Goal: Transaction & Acquisition: Obtain resource

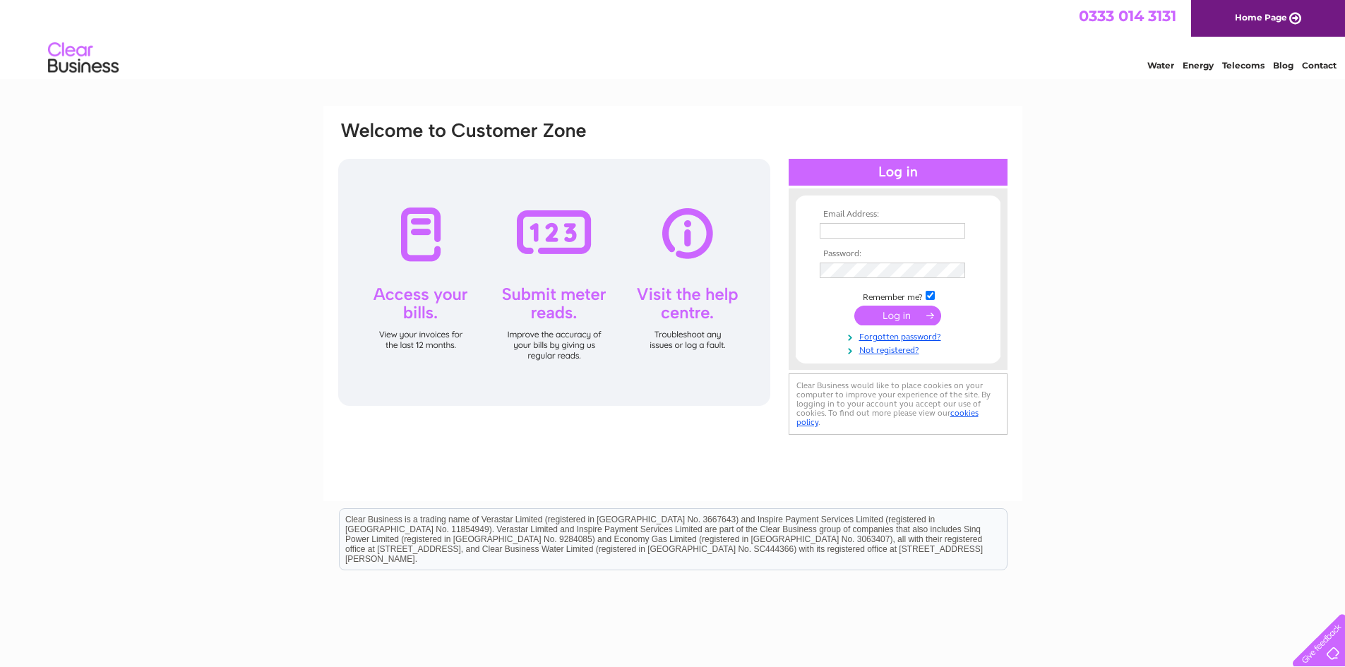
type input "[EMAIL_ADDRESS][DOMAIN_NAME]"
click at [910, 313] on input "submit" at bounding box center [897, 316] width 87 height 20
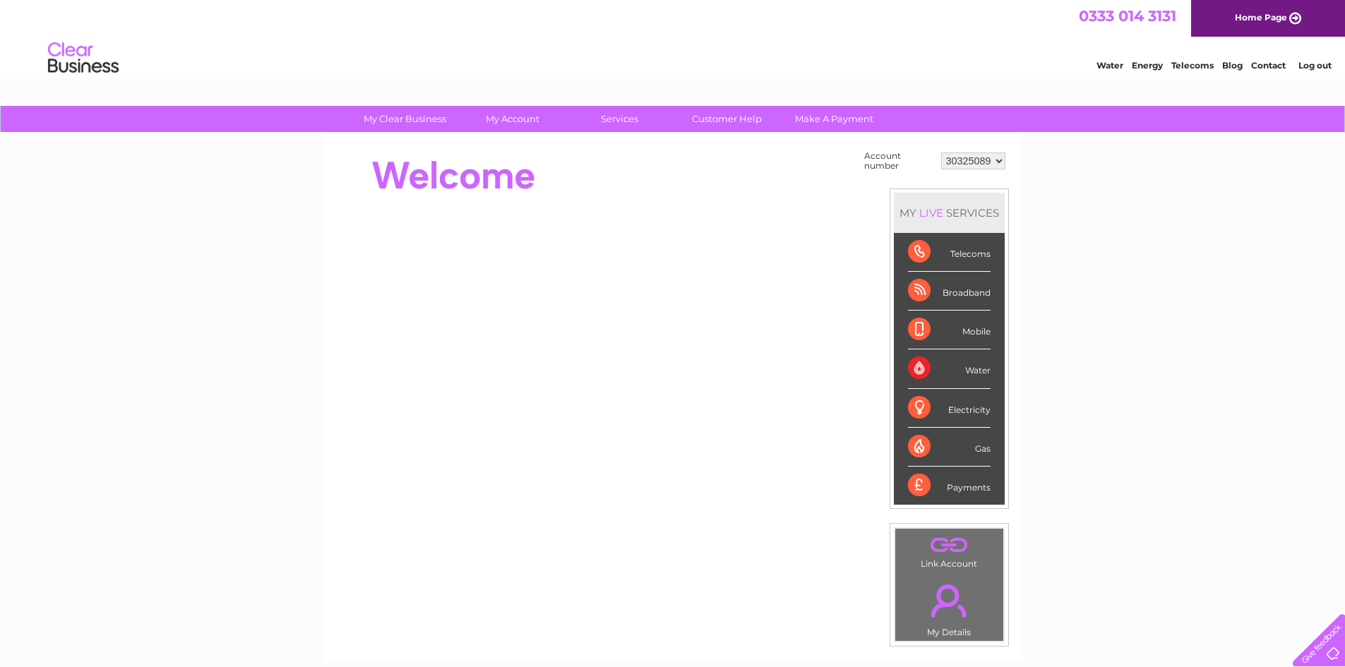
click at [978, 388] on div "Water" at bounding box center [949, 368] width 83 height 39
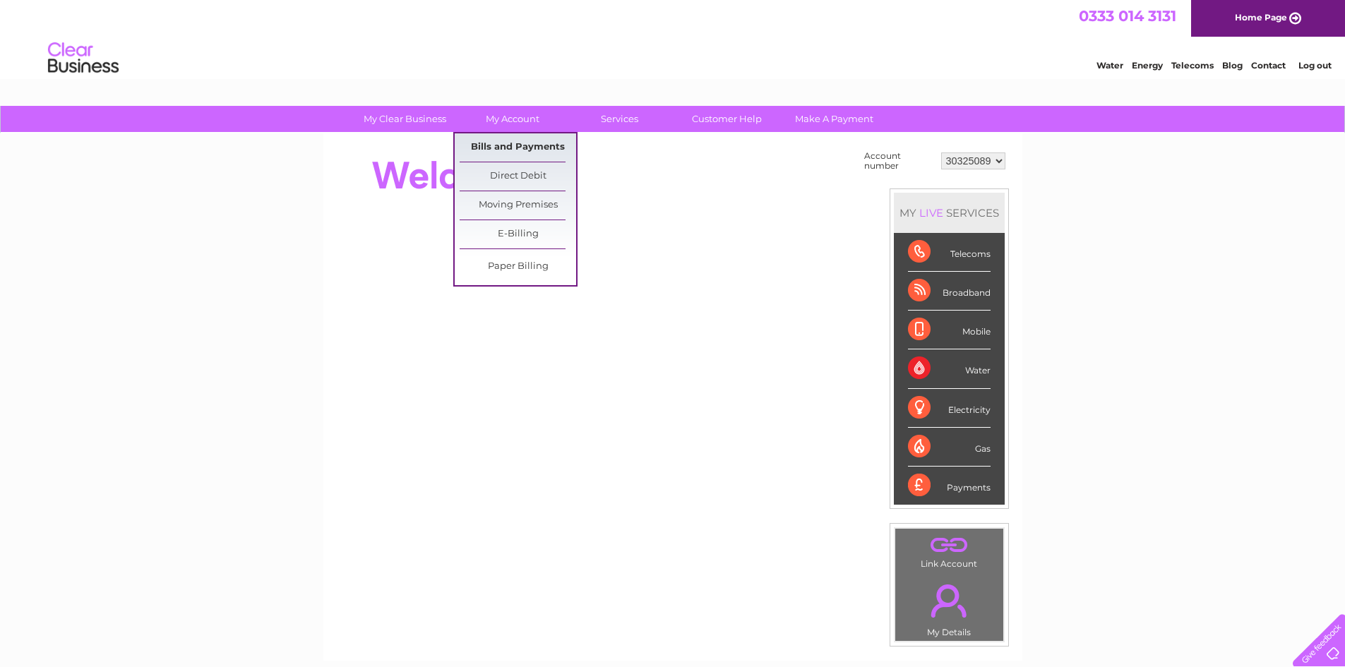
click at [529, 140] on link "Bills and Payments" at bounding box center [518, 147] width 116 height 28
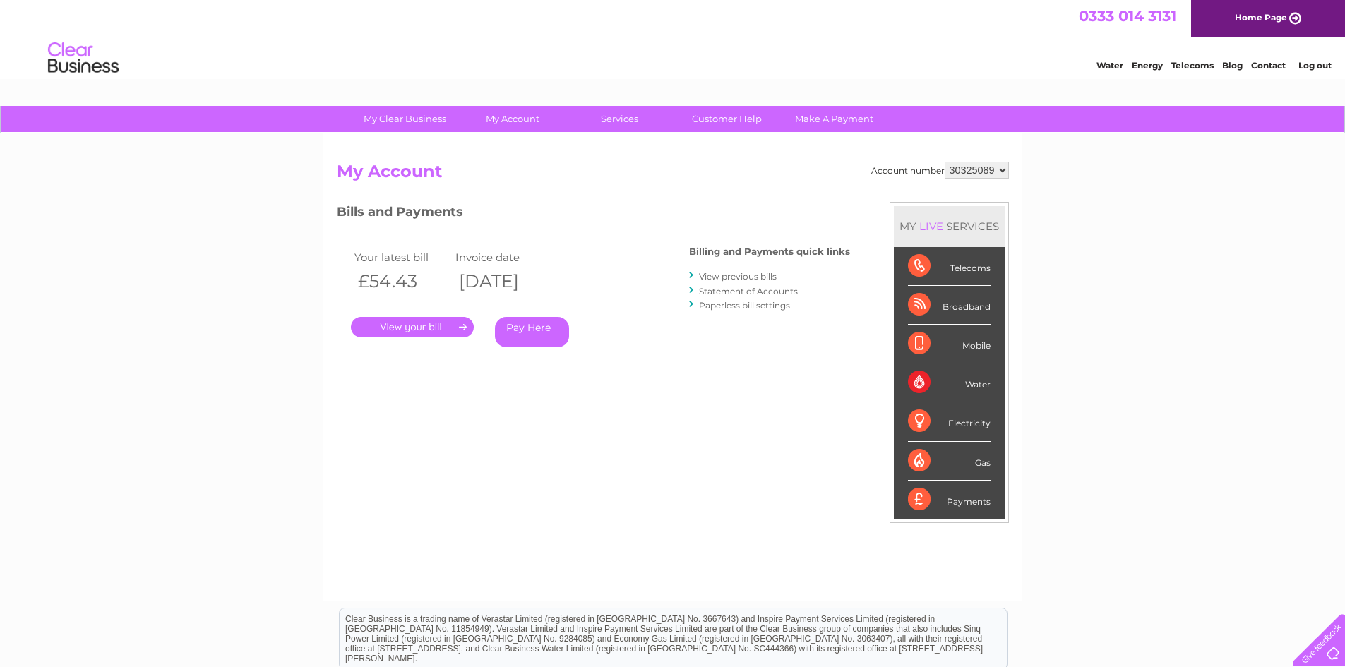
click at [421, 324] on link "." at bounding box center [412, 327] width 123 height 20
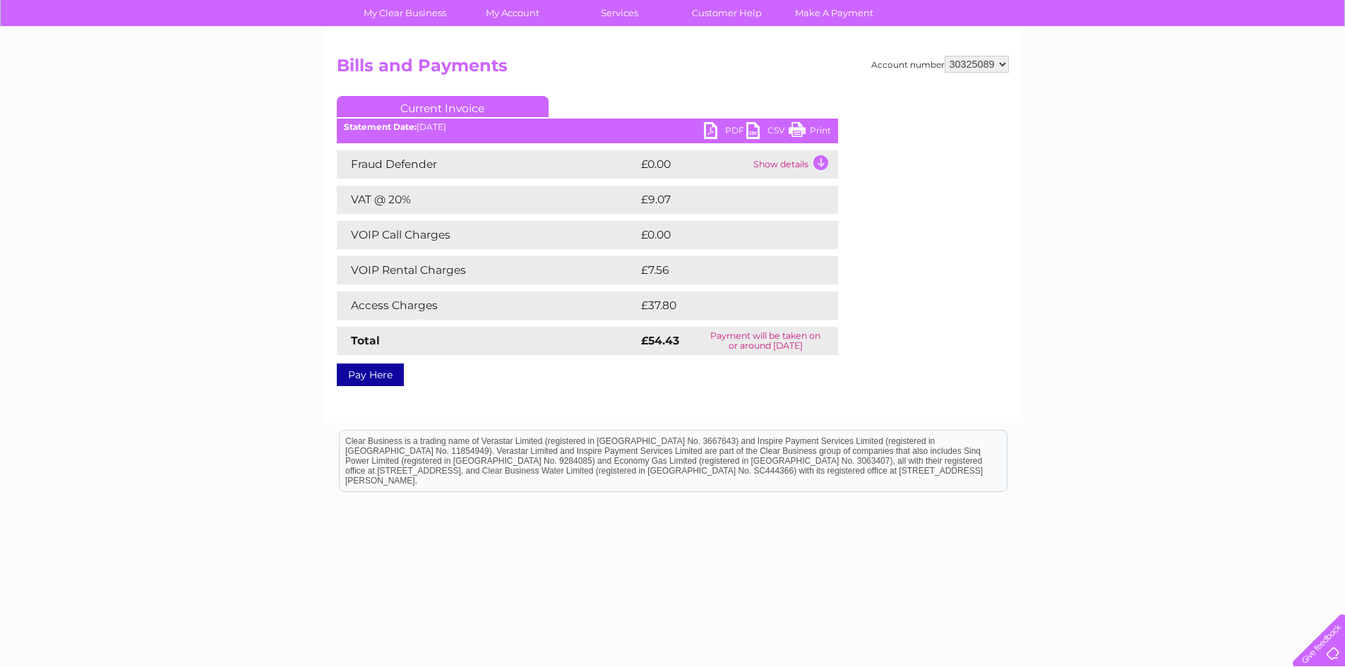
scroll to position [114, 0]
click at [727, 129] on link "PDF" at bounding box center [725, 131] width 42 height 20
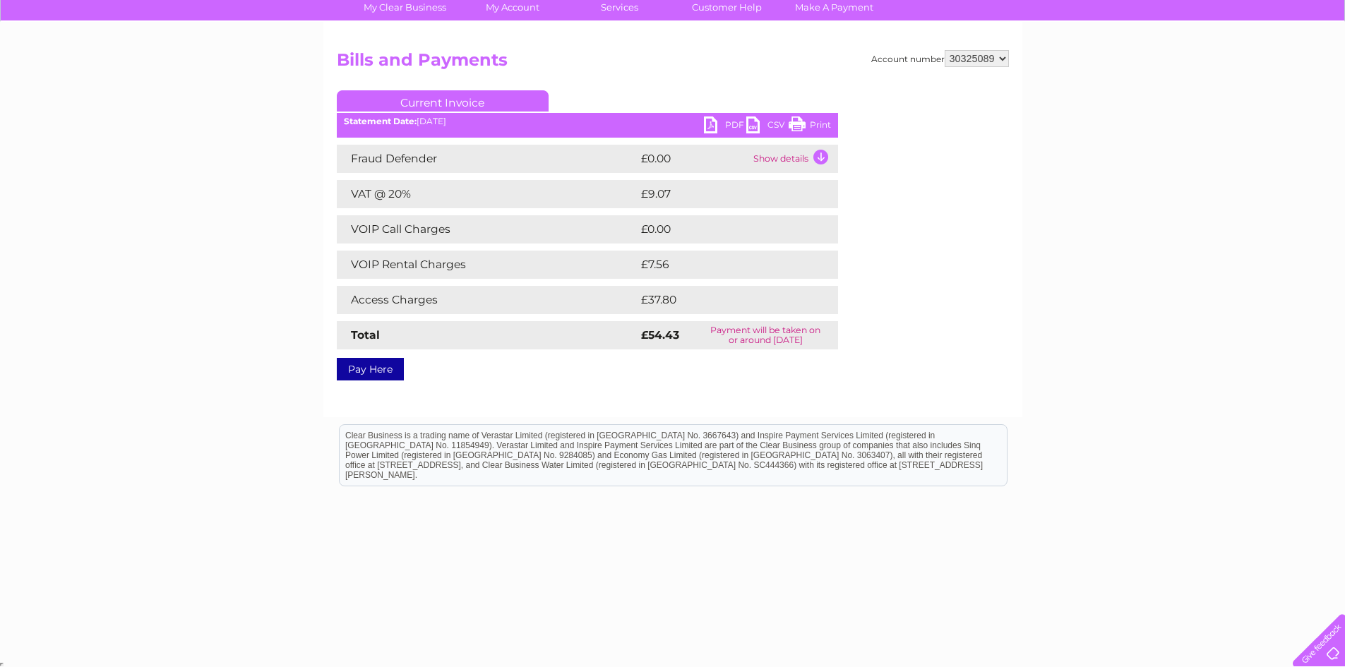
scroll to position [114, 0]
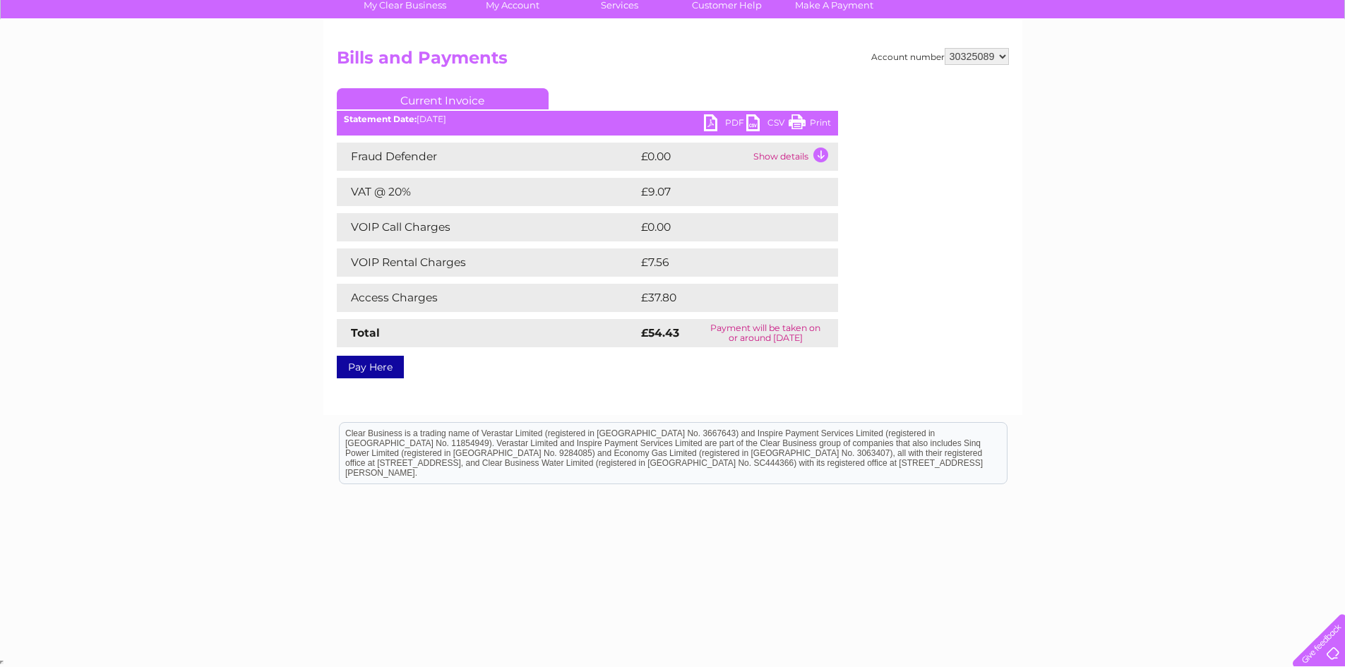
click at [1334, 657] on div at bounding box center [1334, 657] width 0 height 0
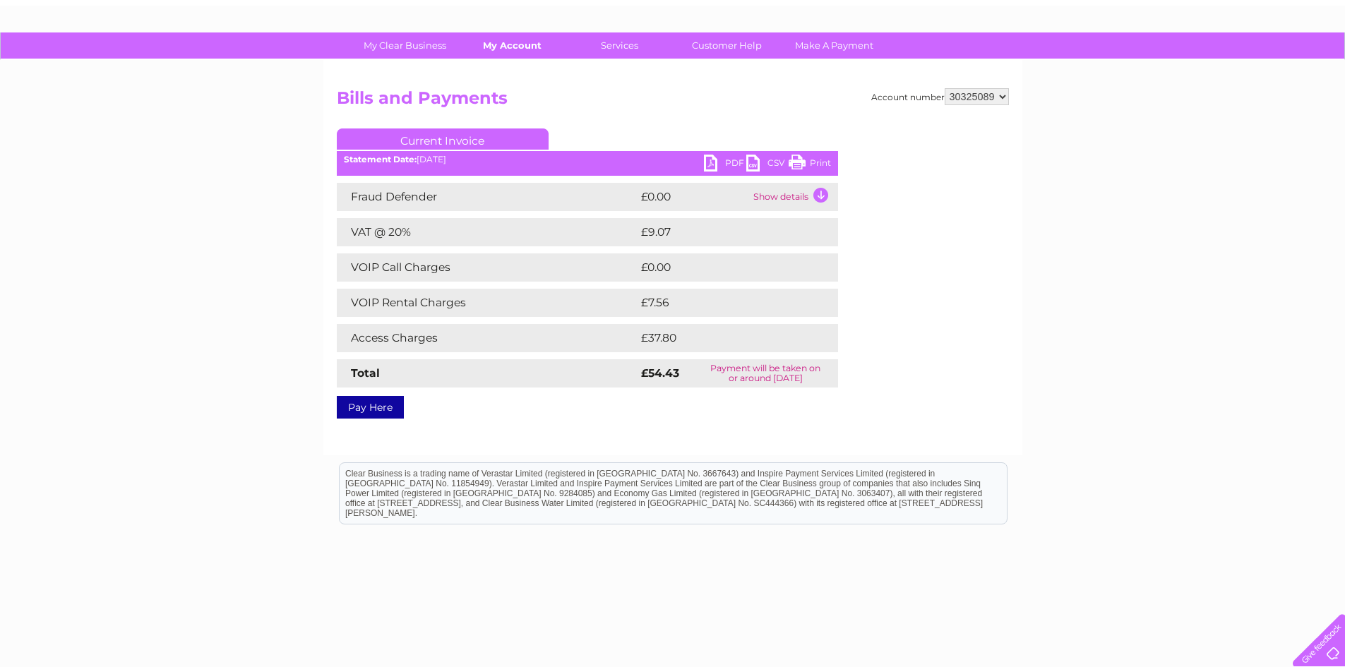
scroll to position [43, 0]
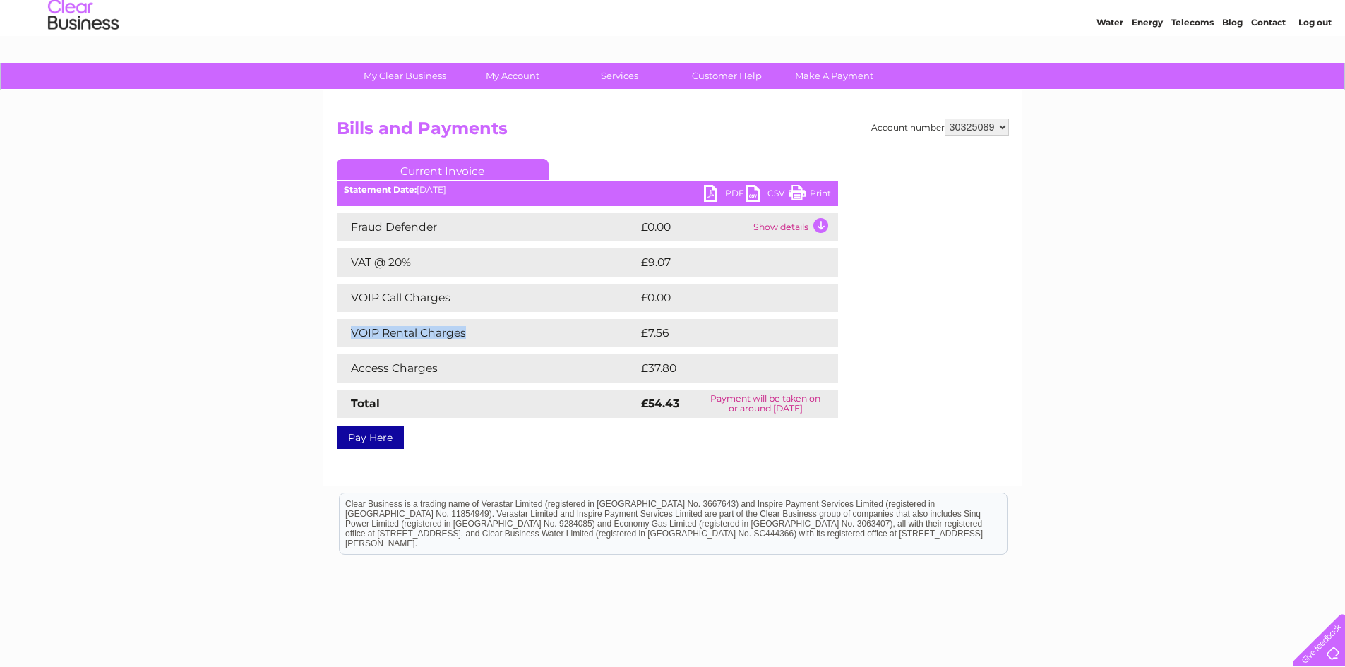
drag, startPoint x: 476, startPoint y: 331, endPoint x: 347, endPoint y: 335, distance: 128.5
click at [347, 335] on td "VOIP Rental Charges" at bounding box center [487, 333] width 301 height 28
copy td "VOIP Rental Charges"
